Goal: Find specific page/section: Find specific page/section

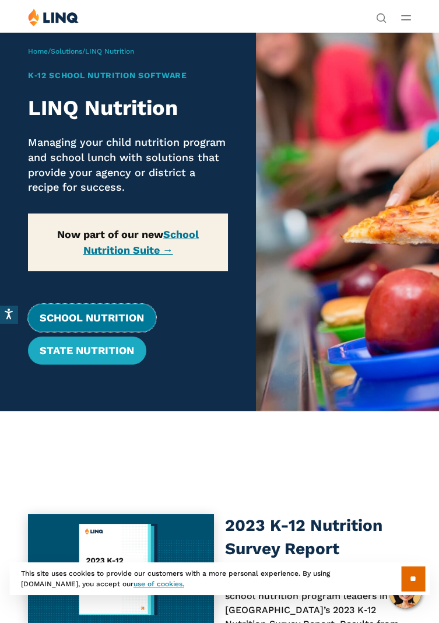
click at [132, 316] on link "School Nutrition" at bounding box center [92, 318] width 128 height 28
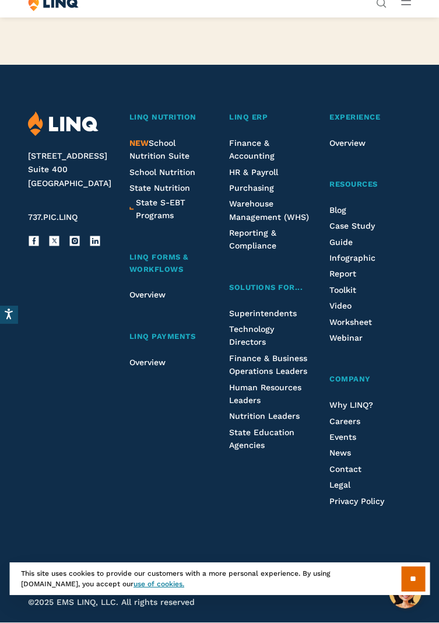
scroll to position [3152, 0]
click at [162, 167] on span "School Nutrition" at bounding box center [163, 171] width 66 height 9
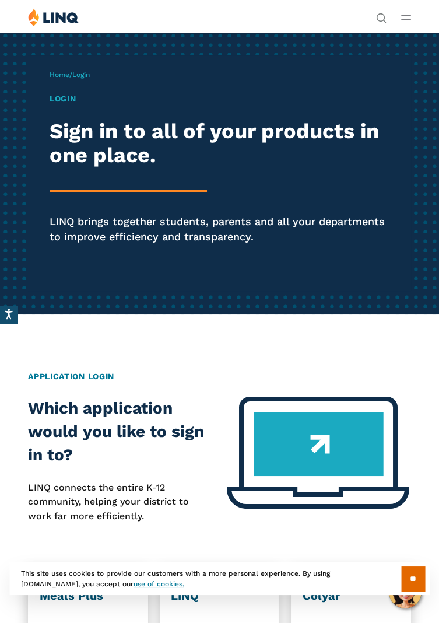
click at [67, 103] on h1 "Login" at bounding box center [220, 99] width 340 height 12
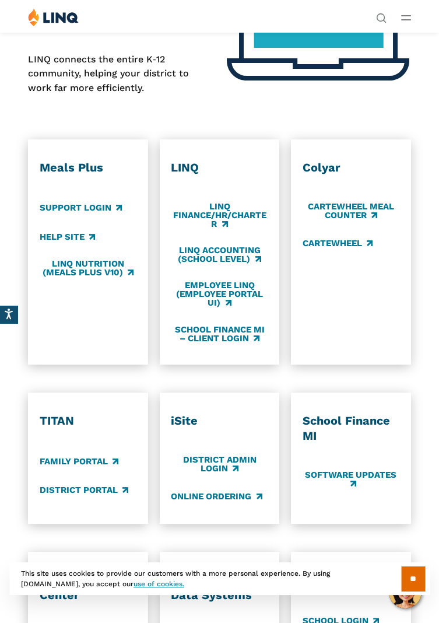
scroll to position [428, 0]
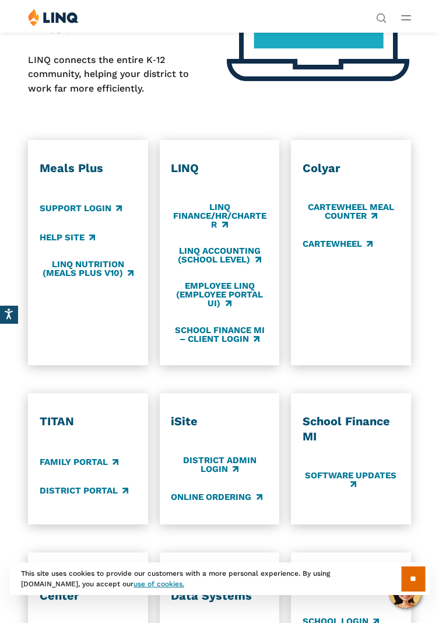
click at [110, 279] on link "LINQ Nutrition (Meals Plus v10)" at bounding box center [88, 269] width 97 height 19
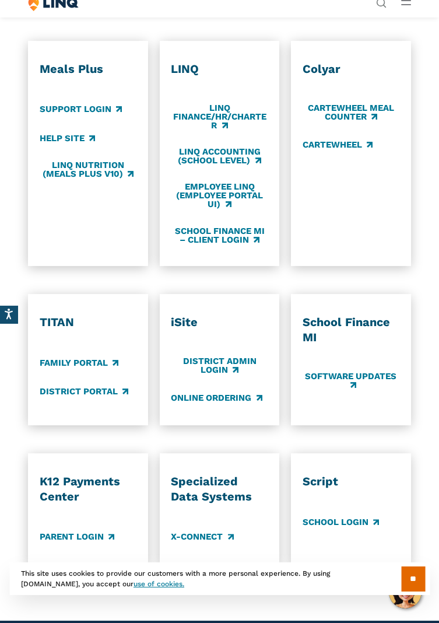
scroll to position [528, 0]
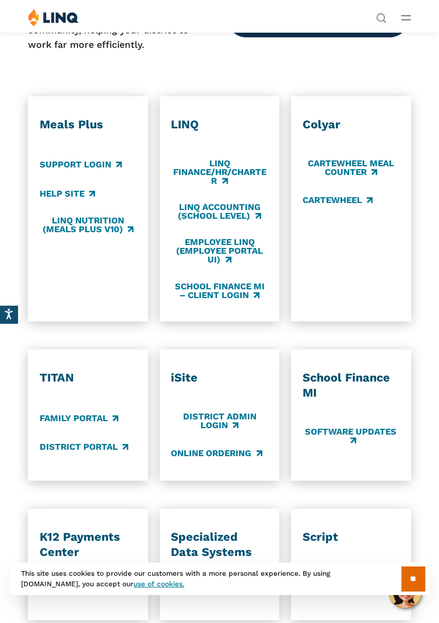
scroll to position [0, 0]
